Goal: Navigation & Orientation: Find specific page/section

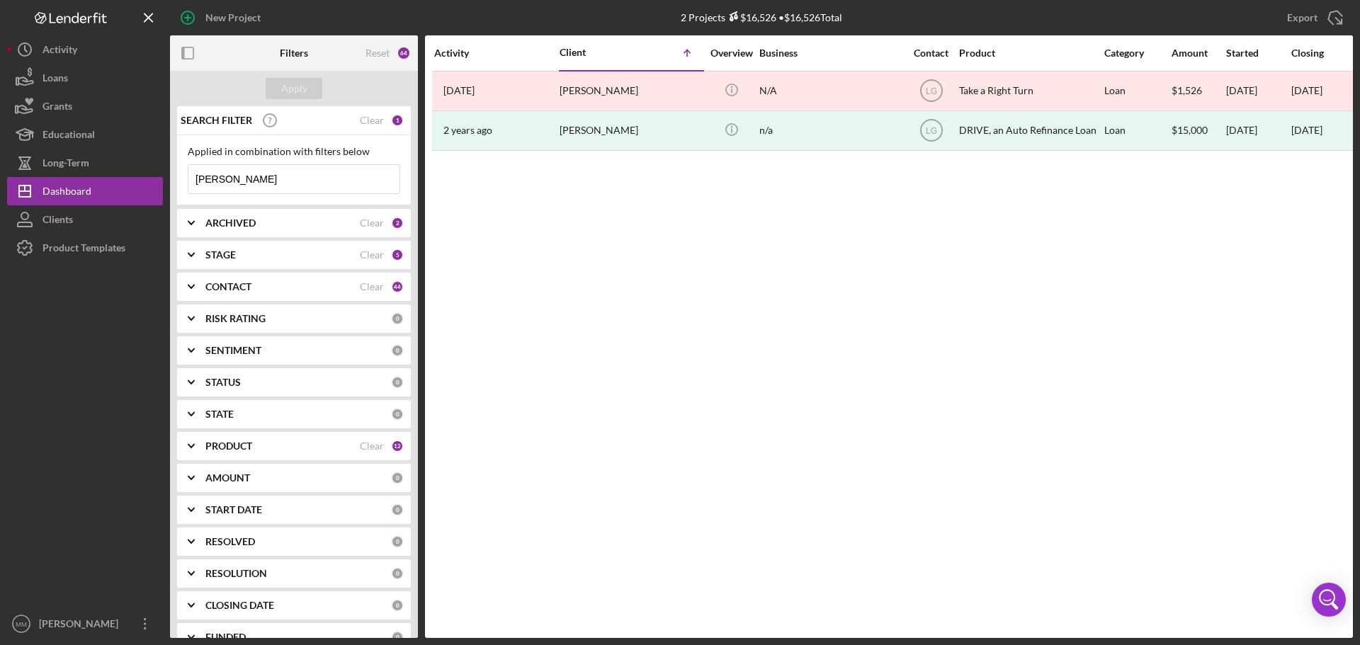
click at [234, 176] on input "[PERSON_NAME]" at bounding box center [293, 179] width 211 height 28
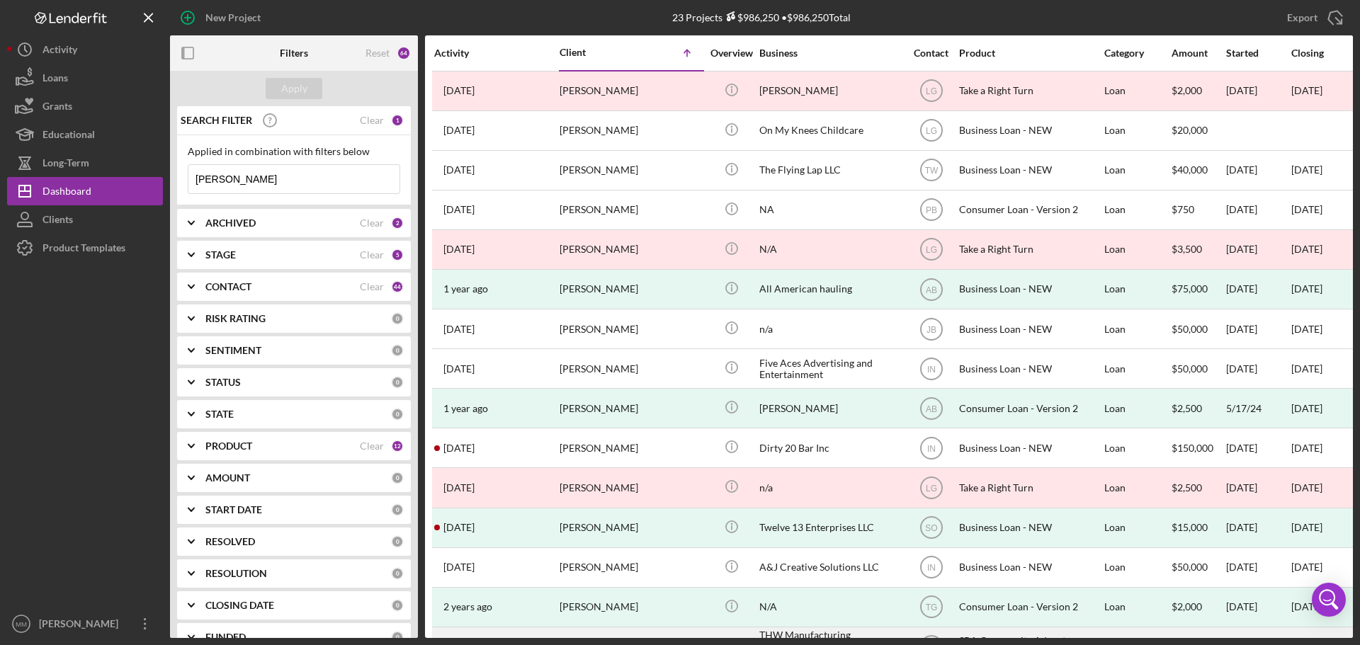
scroll to position [213, 0]
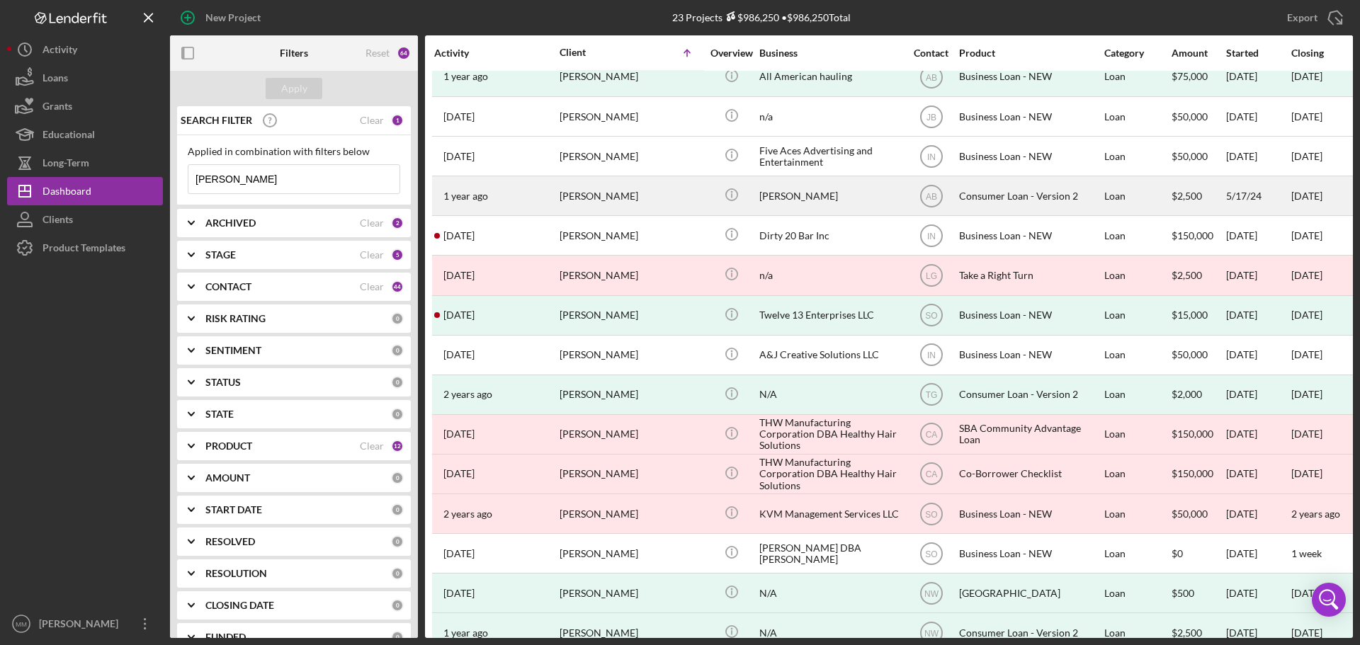
type input "[PERSON_NAME]"
click at [458, 199] on time "1 year ago" at bounding box center [465, 196] width 45 height 11
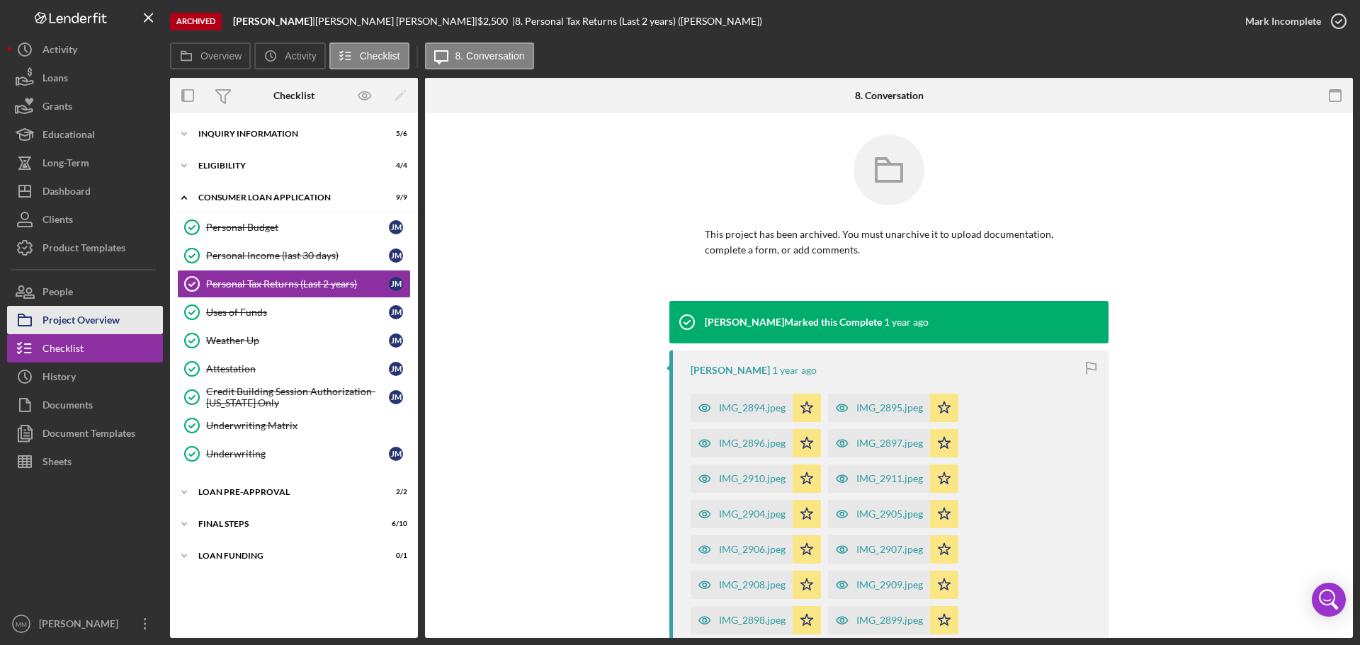
click at [72, 318] on div "Project Overview" at bounding box center [81, 322] width 77 height 32
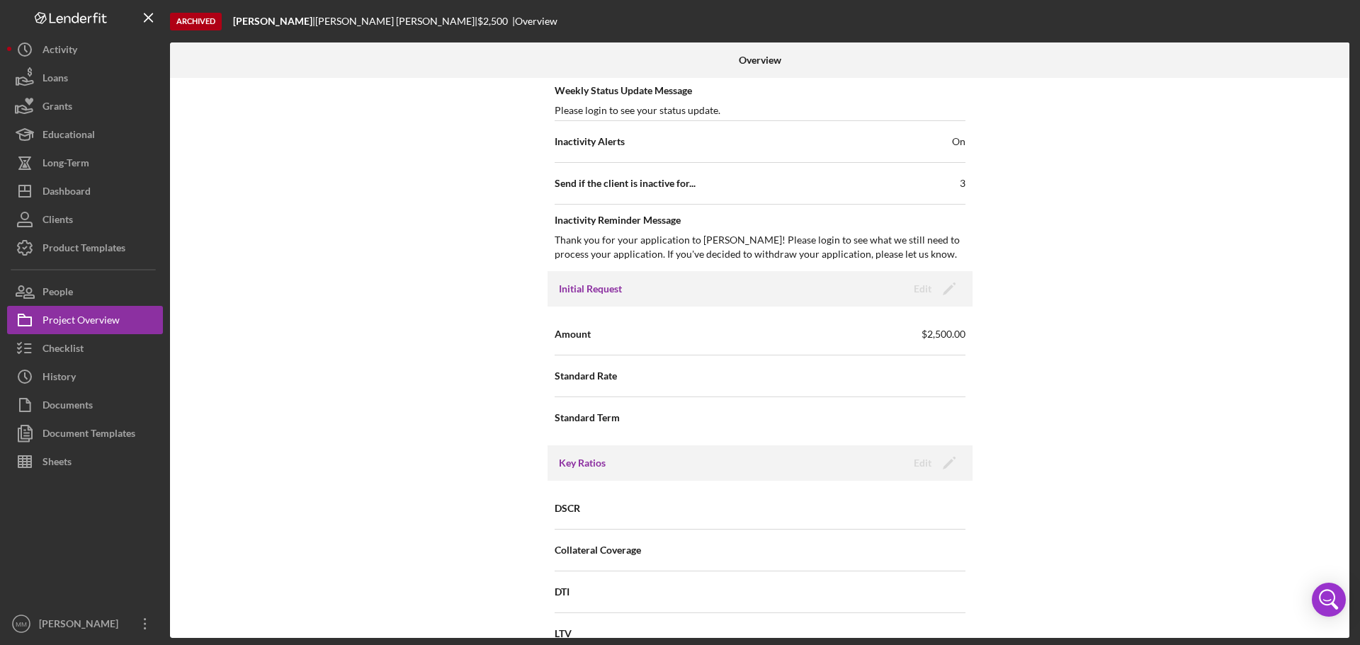
scroll to position [850, 0]
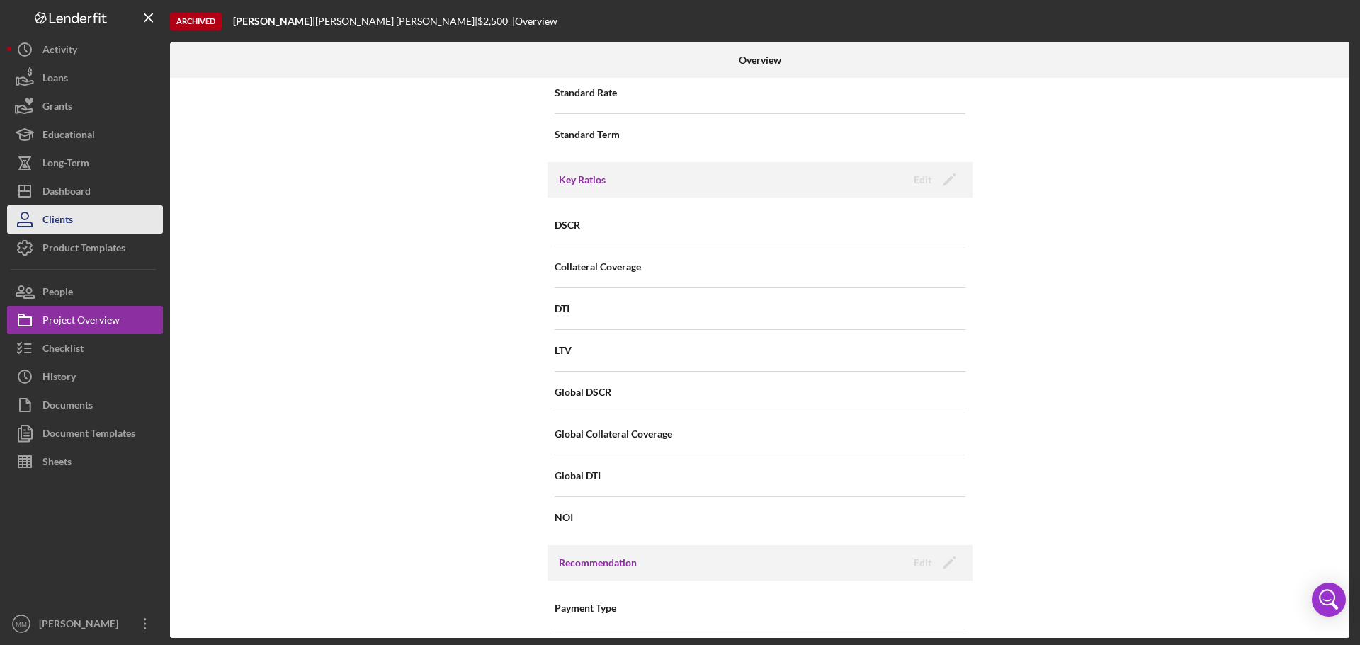
click at [53, 219] on div "Clients" at bounding box center [58, 221] width 30 height 32
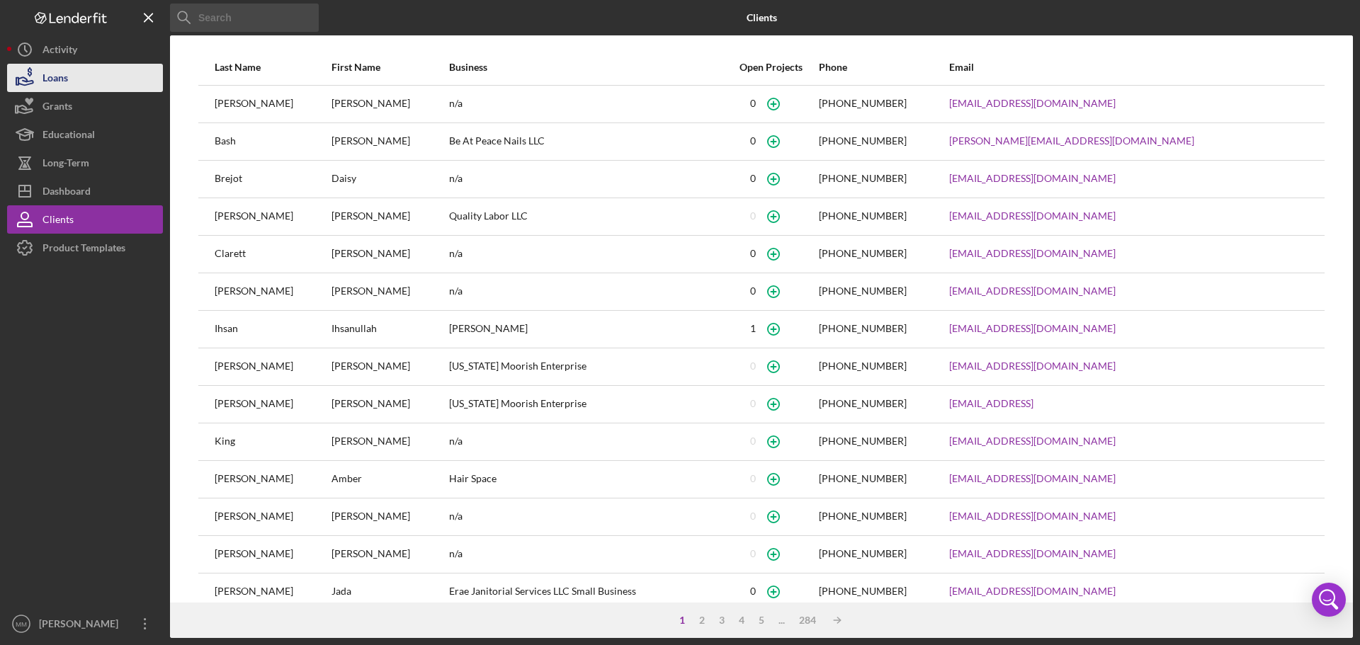
click at [61, 80] on div "Loans" at bounding box center [56, 80] width 26 height 32
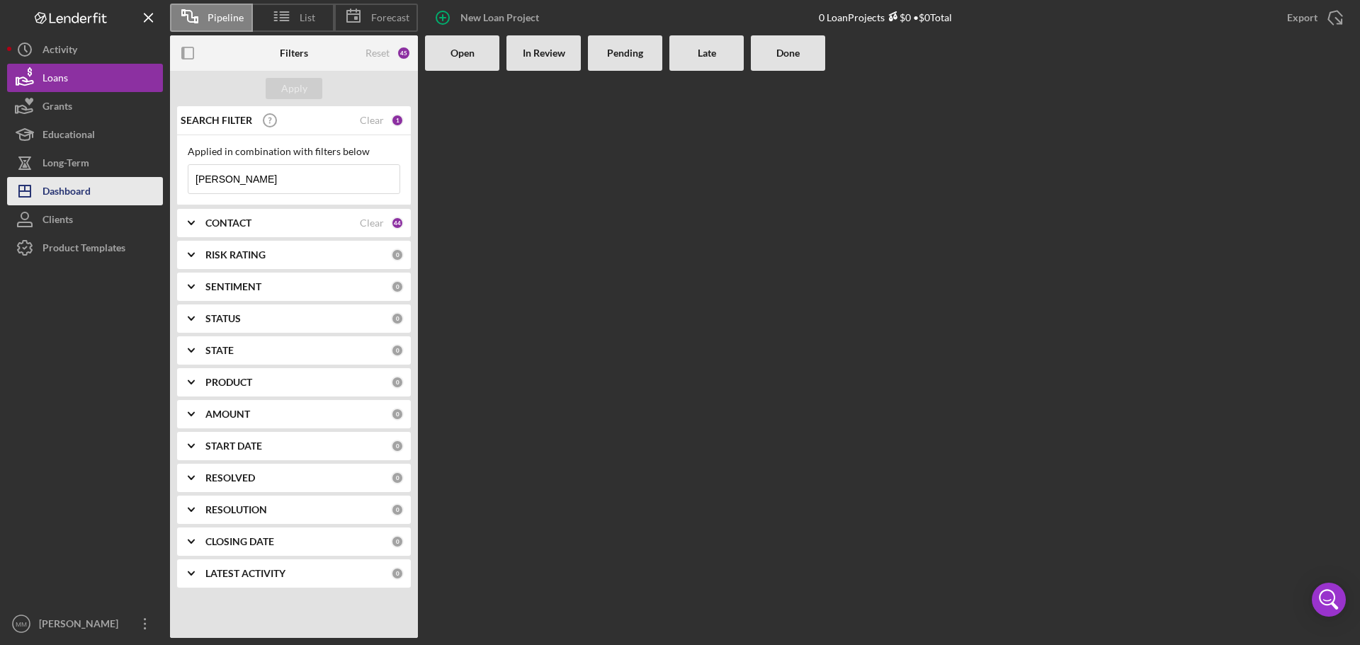
click at [64, 191] on div "Dashboard" at bounding box center [67, 193] width 48 height 32
